Goal: Information Seeking & Learning: Understand process/instructions

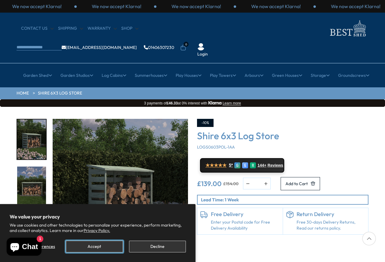
click at [92, 248] on button "Accept" at bounding box center [94, 247] width 57 height 12
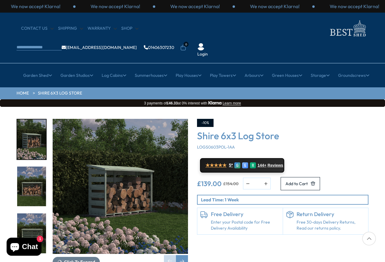
click at [92, 249] on div "Click To Expand Click To Expand Click To Expand Click To Expand Click To Expand…" at bounding box center [192, 197] width 385 height 181
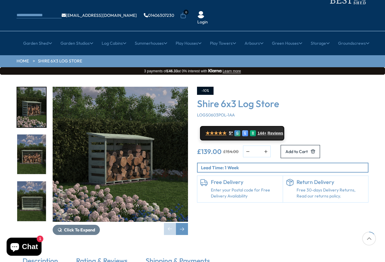
scroll to position [108, 0]
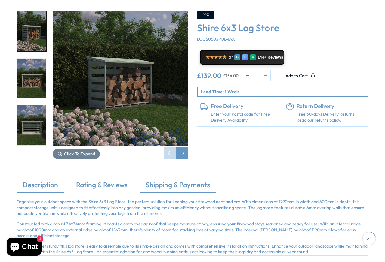
click at [172, 180] on link "Shipping & Payments" at bounding box center [177, 186] width 76 height 13
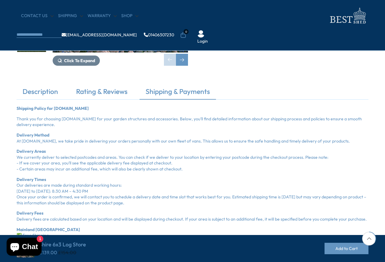
scroll to position [288, 0]
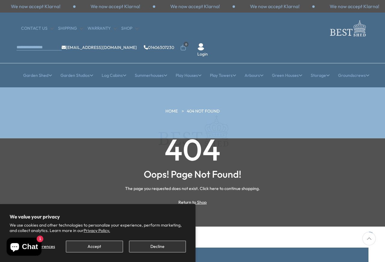
scroll to position [156, 0]
